Goal: Information Seeking & Learning: Learn about a topic

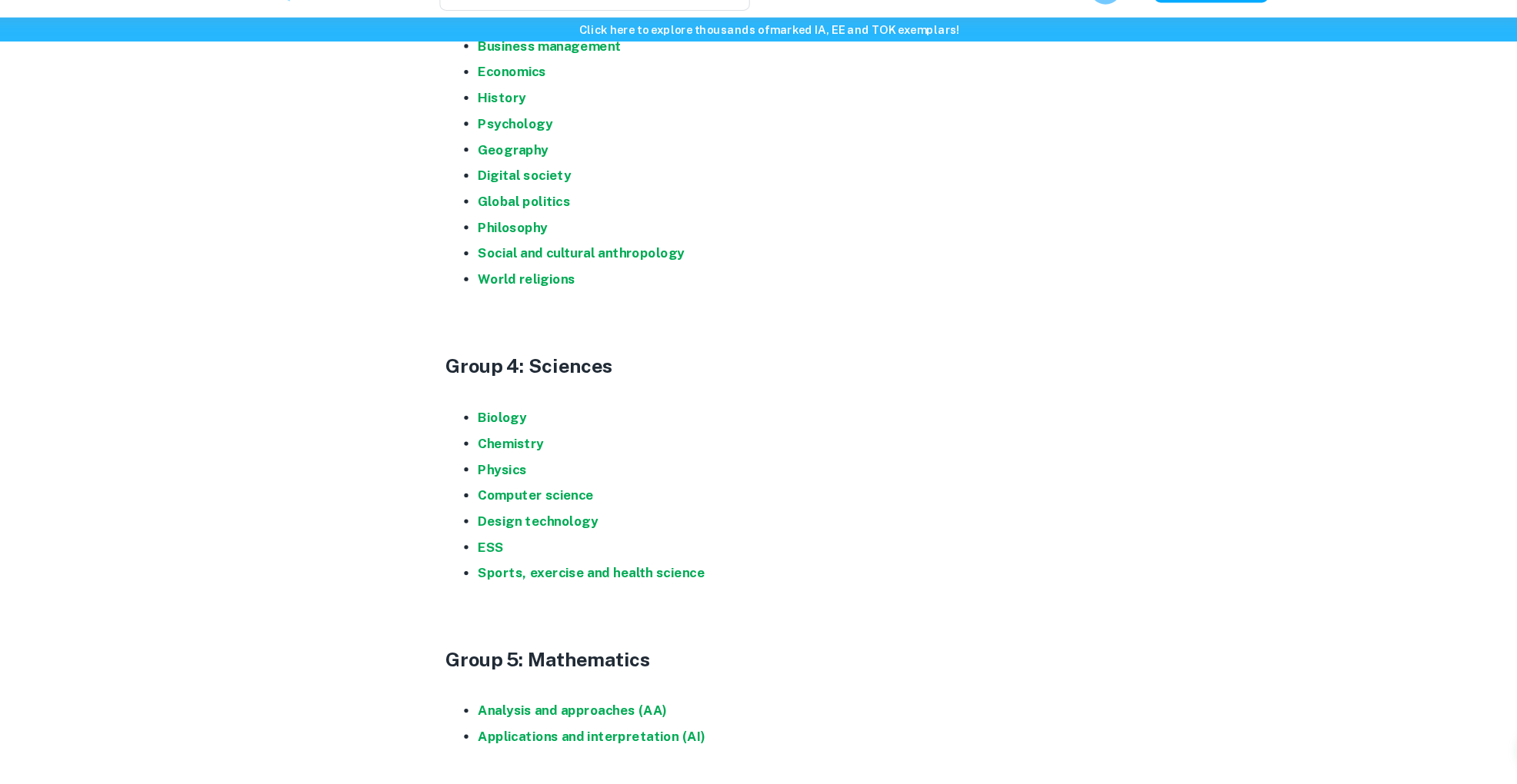
scroll to position [1284, 0]
click at [518, 105] on strong "Economics" at bounding box center [513, 105] width 64 height 14
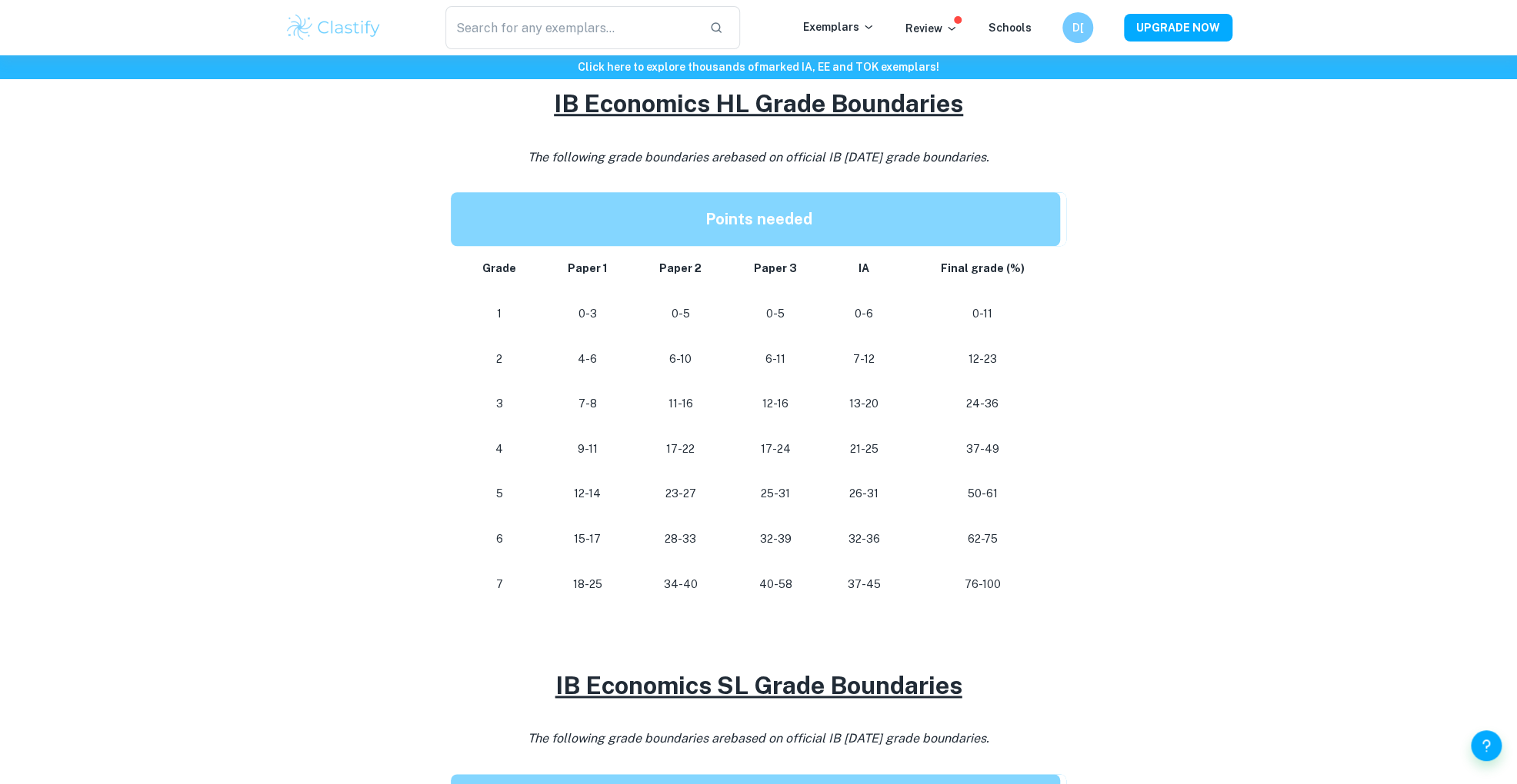
scroll to position [689, 0]
